Goal: Task Accomplishment & Management: Manage account settings

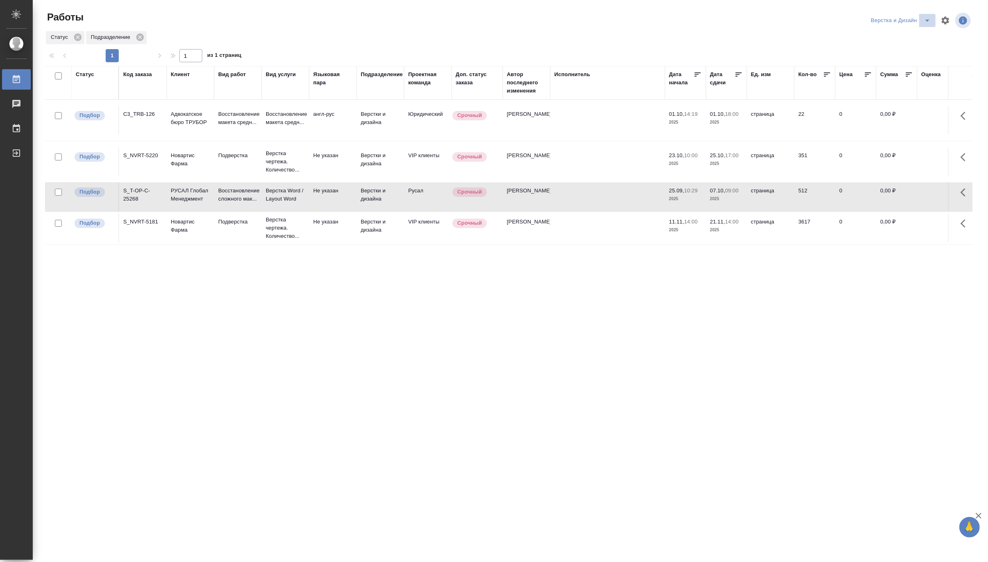
click at [924, 16] on icon "split button" at bounding box center [927, 21] width 10 height 10
click at [896, 56] on li "Подсмотрелка" at bounding box center [905, 49] width 79 height 13
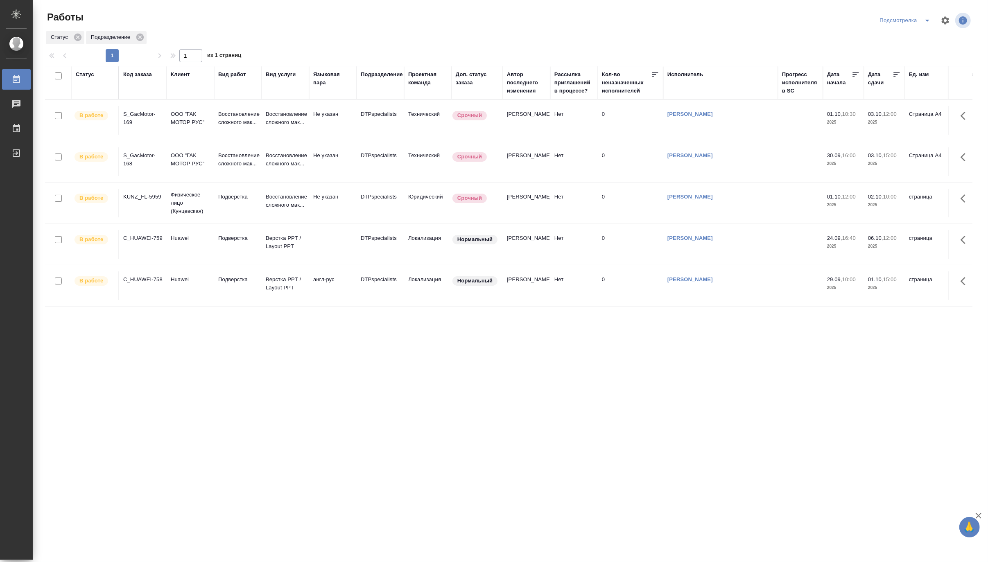
click at [923, 18] on icon "split button" at bounding box center [927, 21] width 10 height 10
click at [917, 54] on li "Матвеева_назначено" at bounding box center [909, 49] width 79 height 13
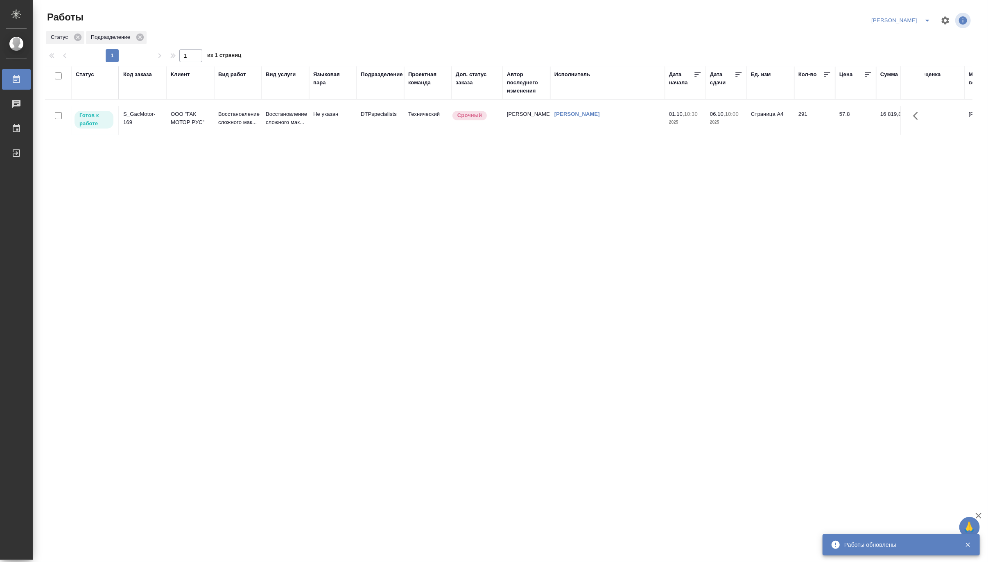
click at [922, 18] on icon "split button" at bounding box center [927, 21] width 10 height 10
click at [909, 35] on li "[PERSON_NAME] работе" at bounding box center [896, 36] width 79 height 13
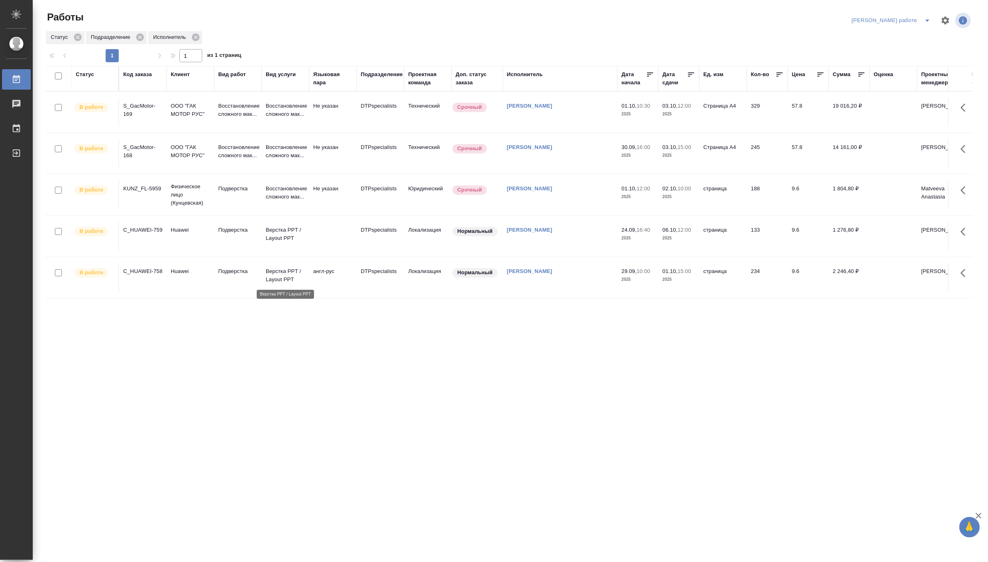
click at [273, 279] on p "Верстка PPT / Layout PPT" at bounding box center [285, 275] width 39 height 16
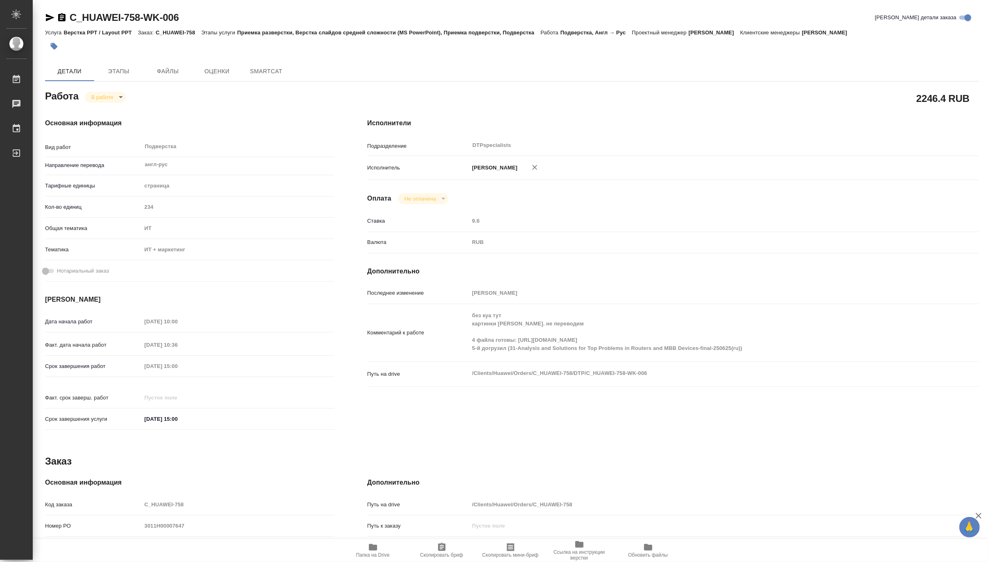
type textarea "x"
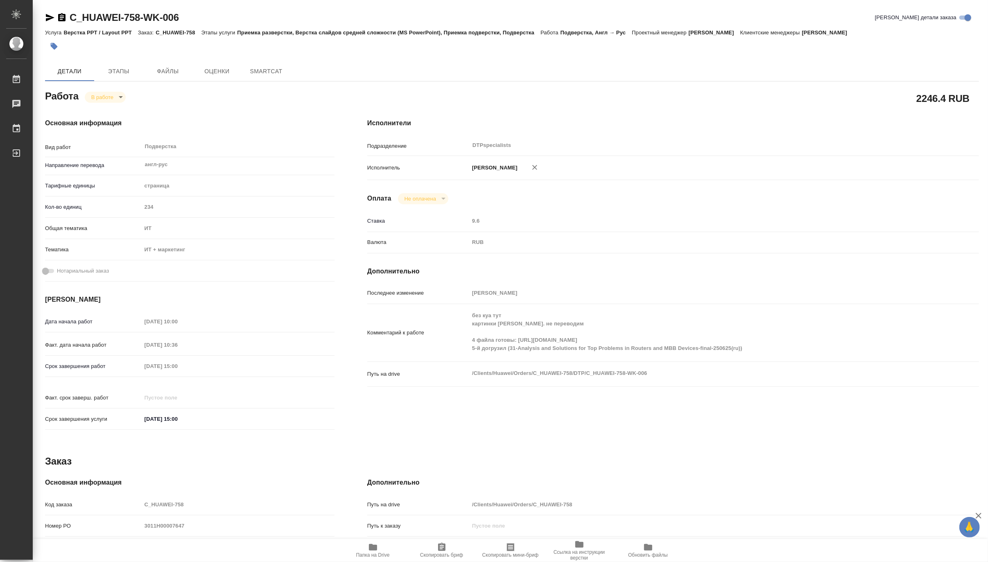
type textarea "x"
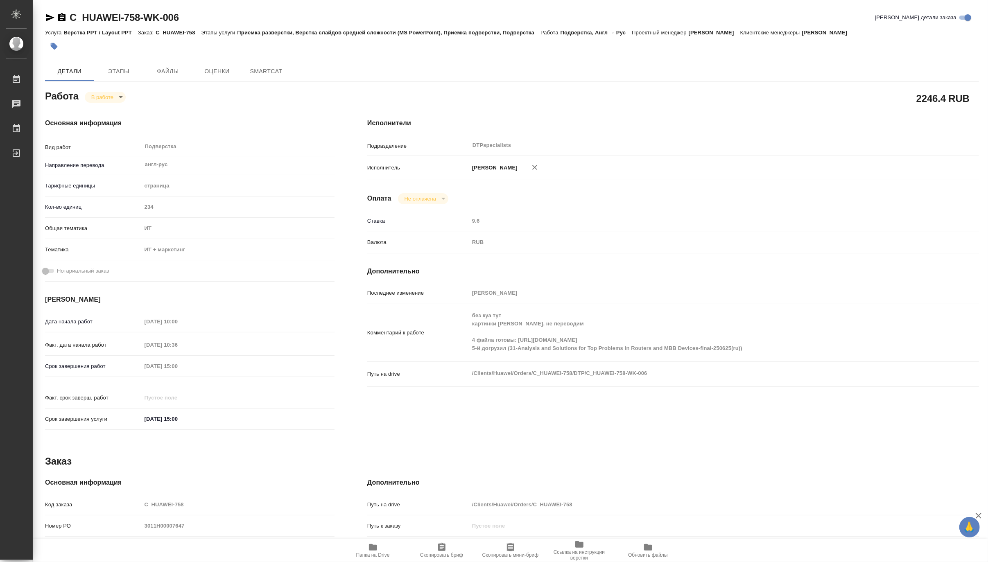
click at [384, 553] on span "Папка на Drive" at bounding box center [373, 555] width 34 height 6
type textarea "x"
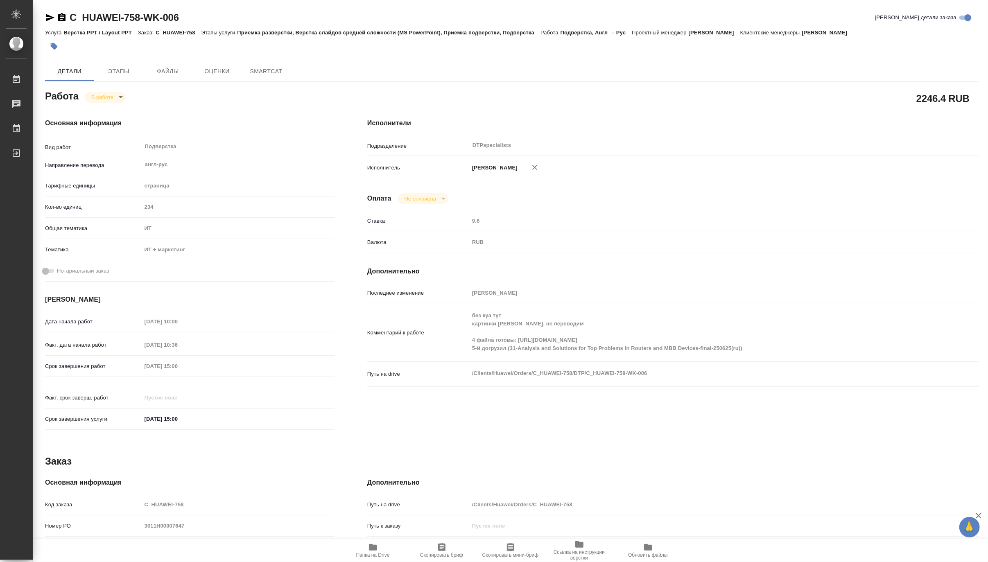
type textarea "x"
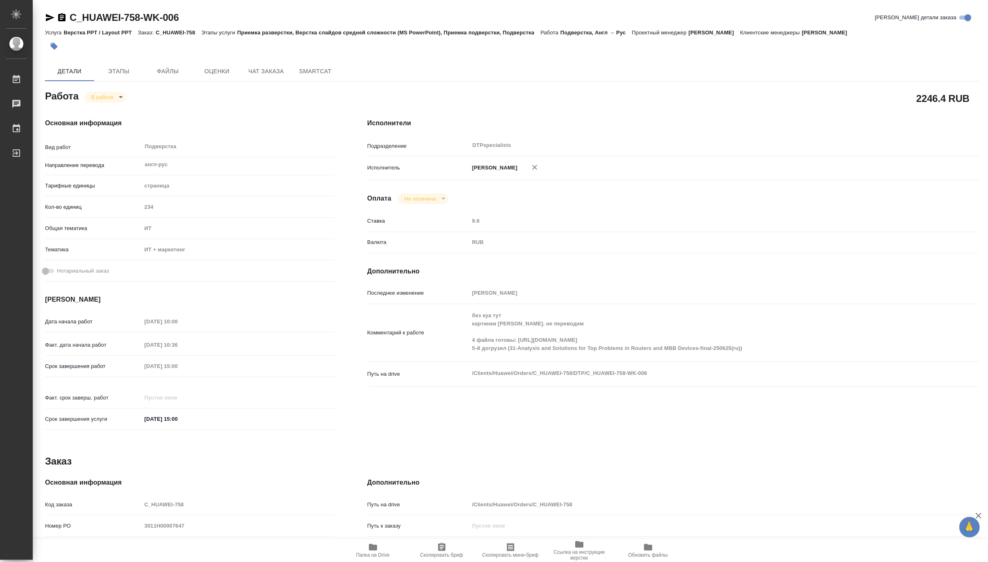
type textarea "x"
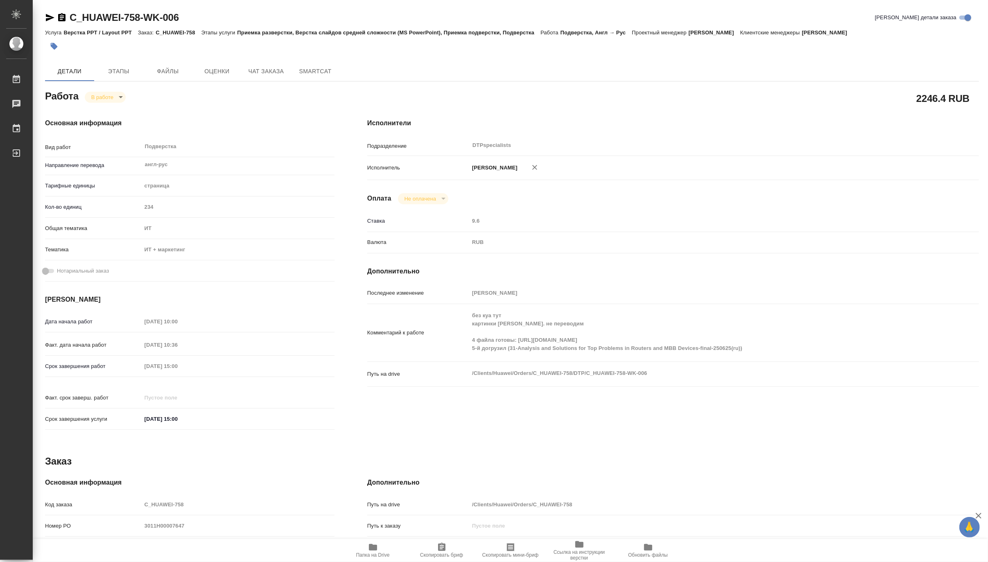
type textarea "x"
click at [96, 97] on body "🙏 .cls-1 fill:#fff; AWATERA [PERSON_NAME] 0 Чаты График Выйти C_HUAWEI-758-WK-0…" at bounding box center [494, 281] width 988 height 562
click at [96, 110] on button "Выполнен" at bounding box center [106, 110] width 30 height 9
type textarea "x"
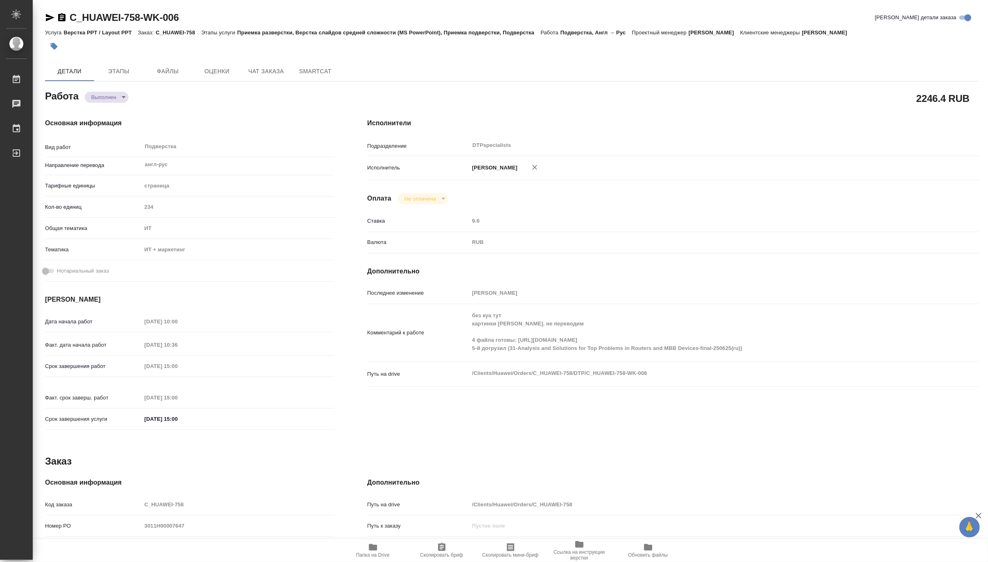
type textarea "x"
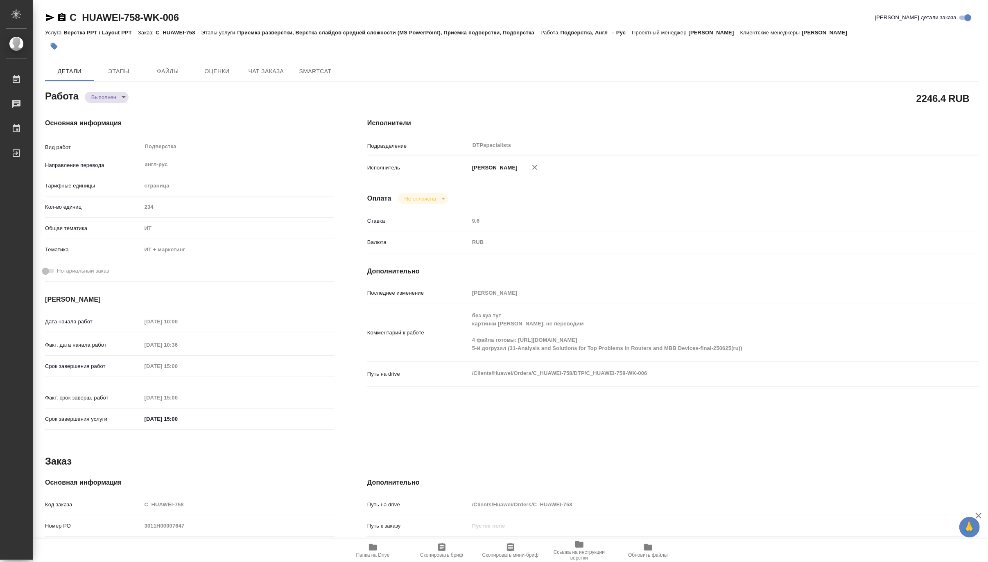
type textarea "x"
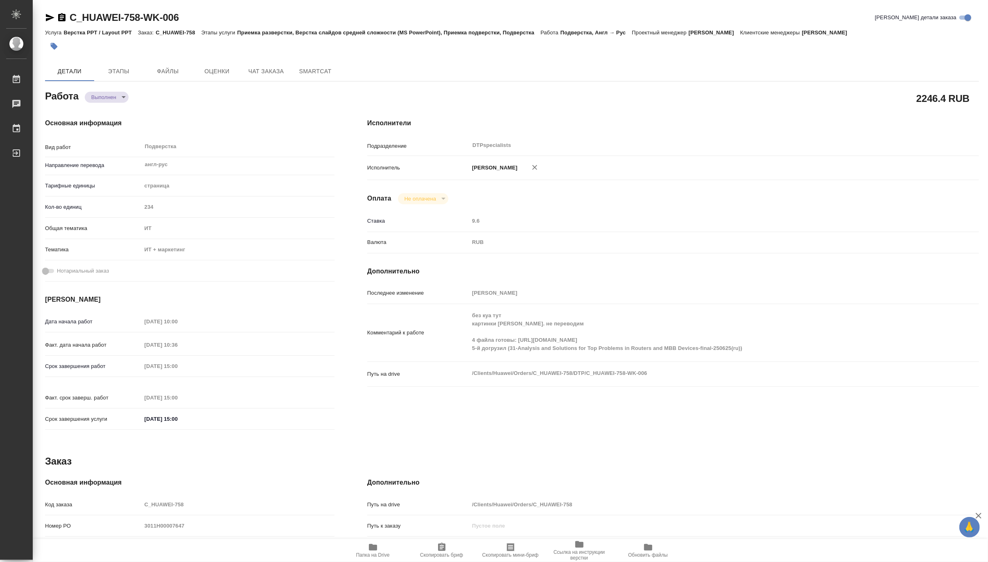
type textarea "x"
